Goal: Information Seeking & Learning: Learn about a topic

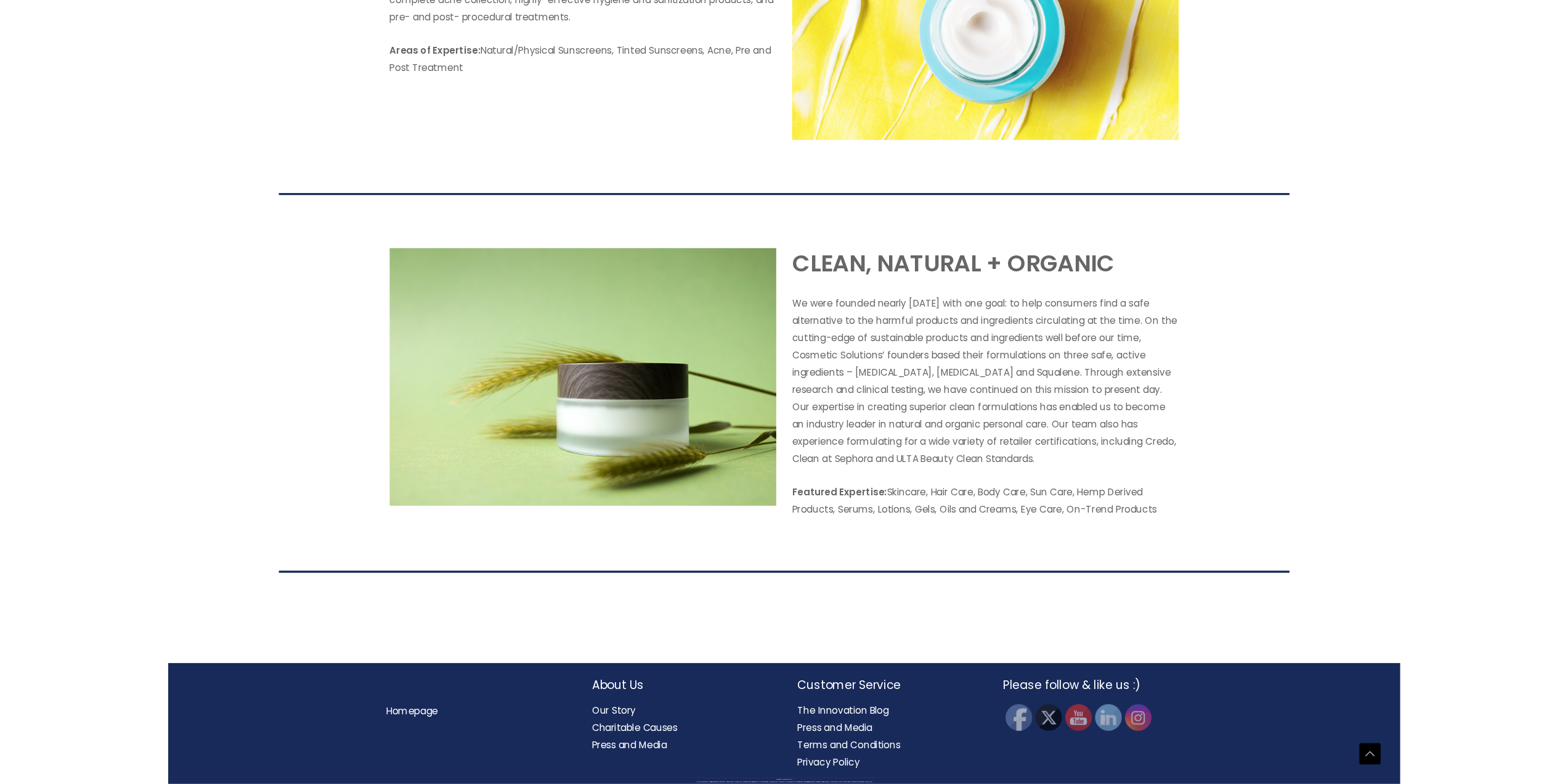
scroll to position [2103, 0]
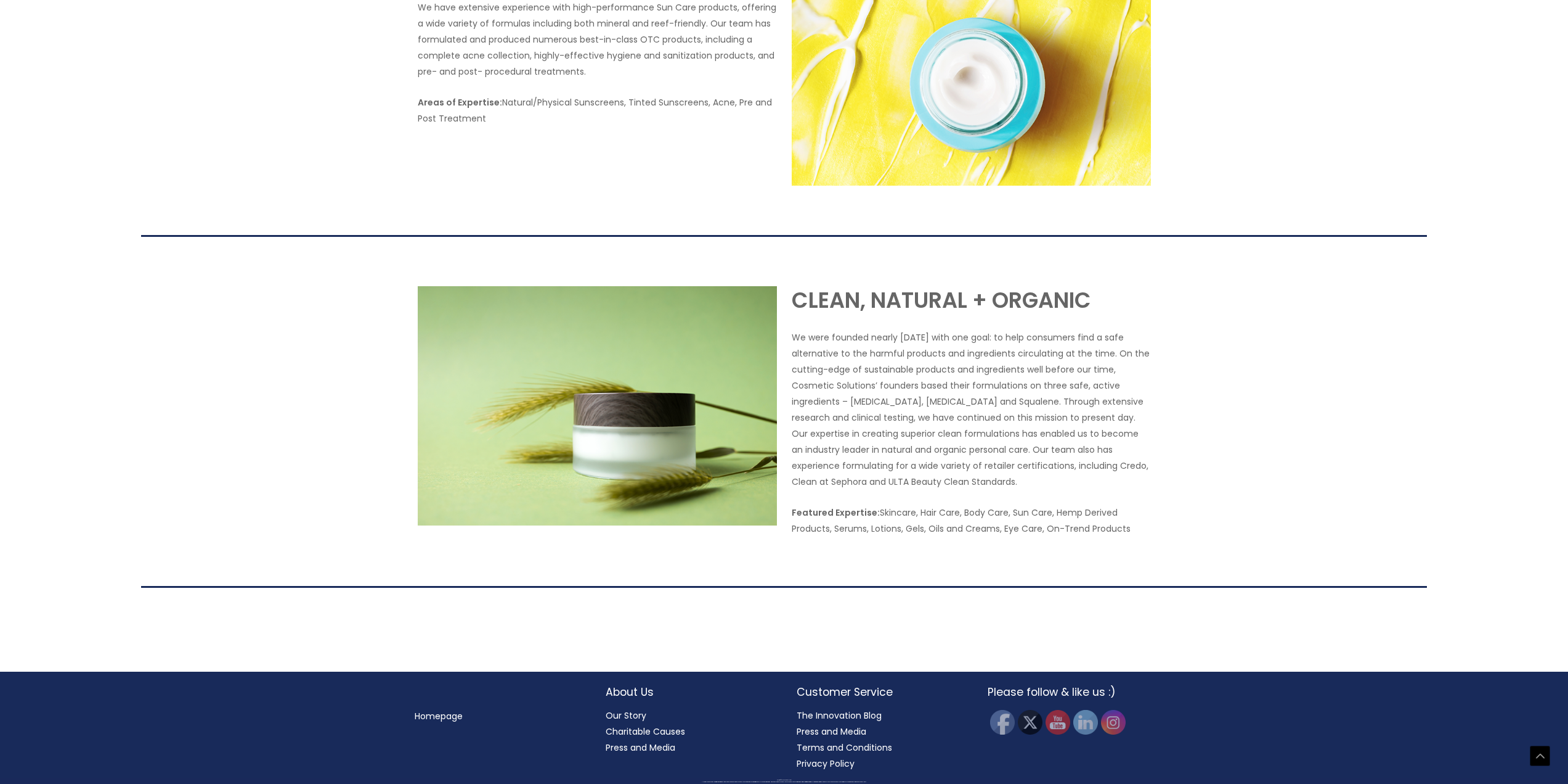
click at [632, 714] on link "Our Story" at bounding box center [626, 714] width 41 height 12
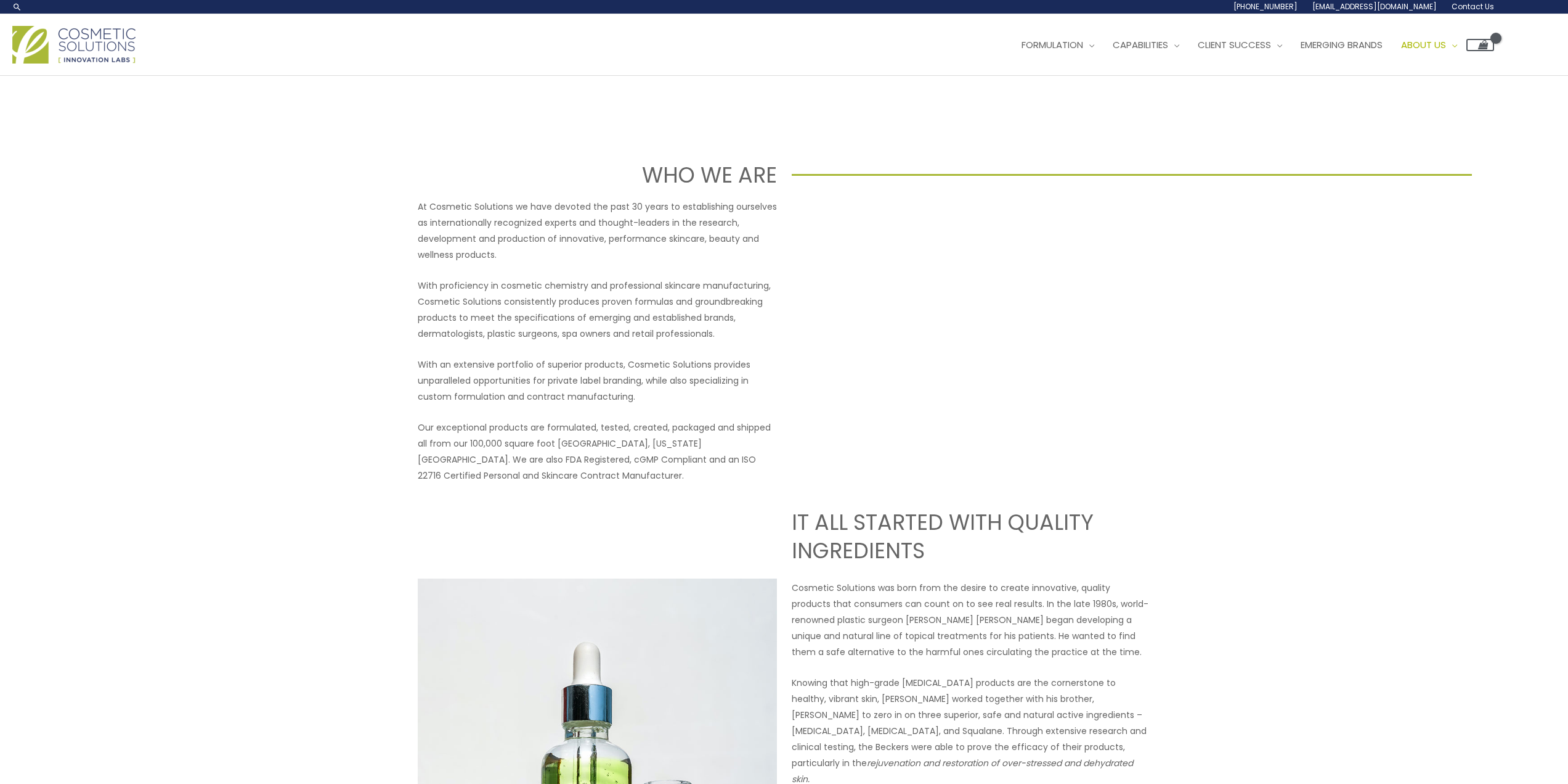
drag, startPoint x: 460, startPoint y: 210, endPoint x: 709, endPoint y: 455, distance: 349.3
click at [709, 455] on div "At Cosmetic Solutions we have devoted the past 30 years to establishing ourselv…" at bounding box center [597, 341] width 359 height 285
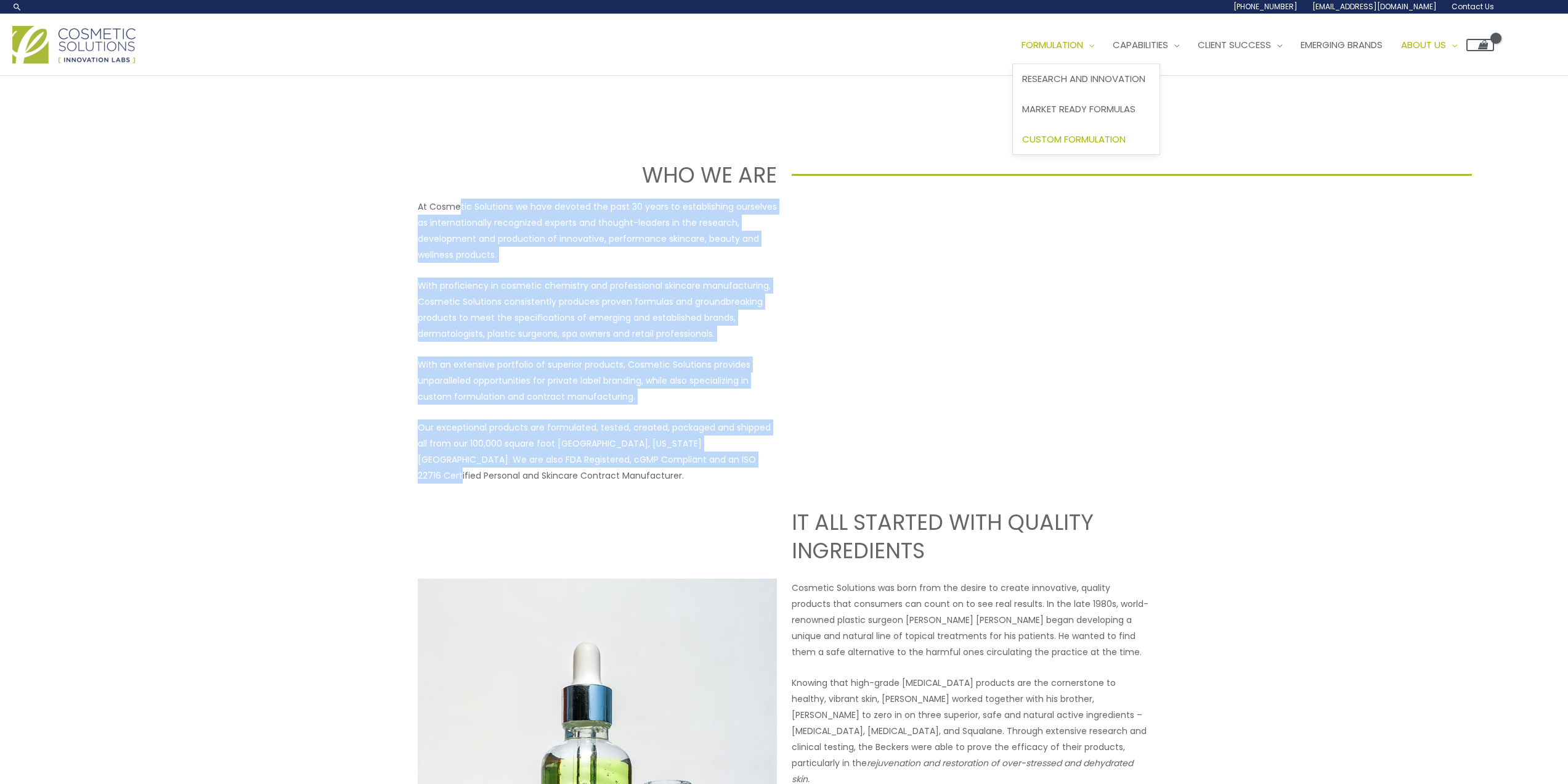
click at [1089, 143] on span "Custom Formulation" at bounding box center [1074, 139] width 104 height 13
